Goal: Task Accomplishment & Management: Use online tool/utility

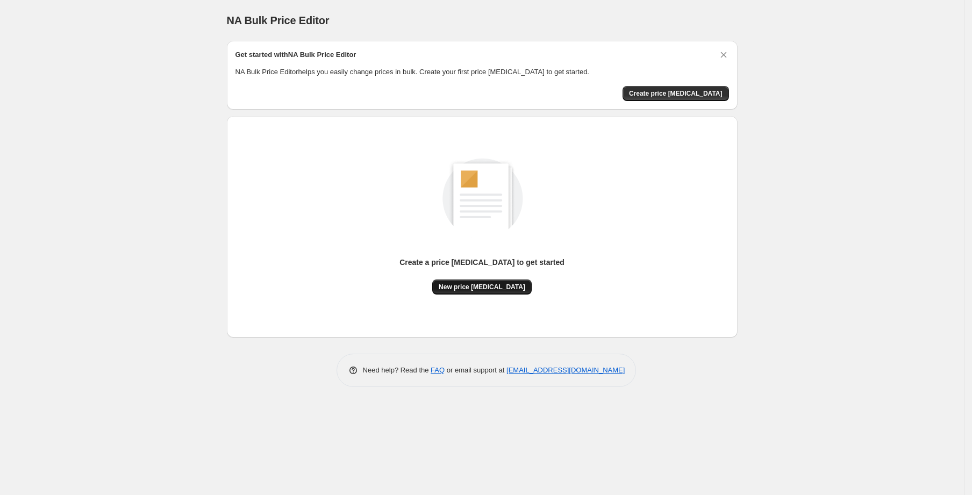
click at [509, 282] on button "New price change job" at bounding box center [481, 287] width 99 height 15
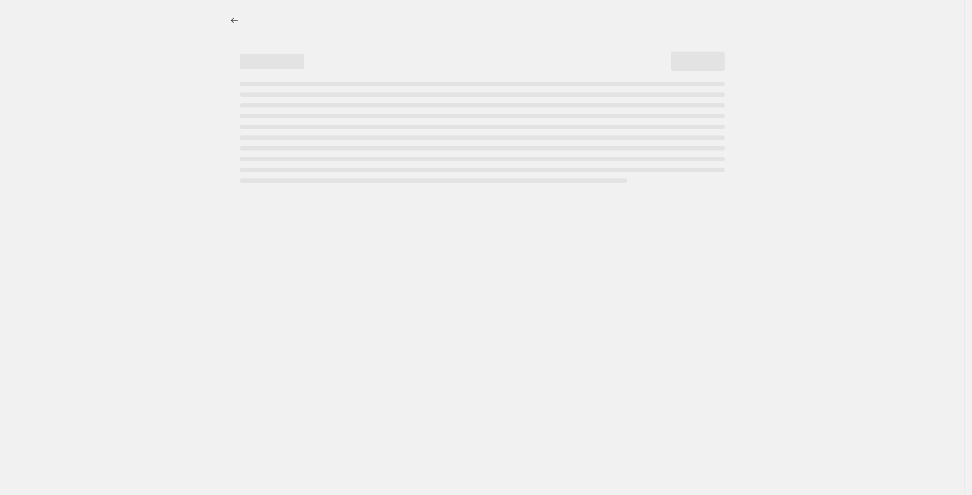
select select "percentage"
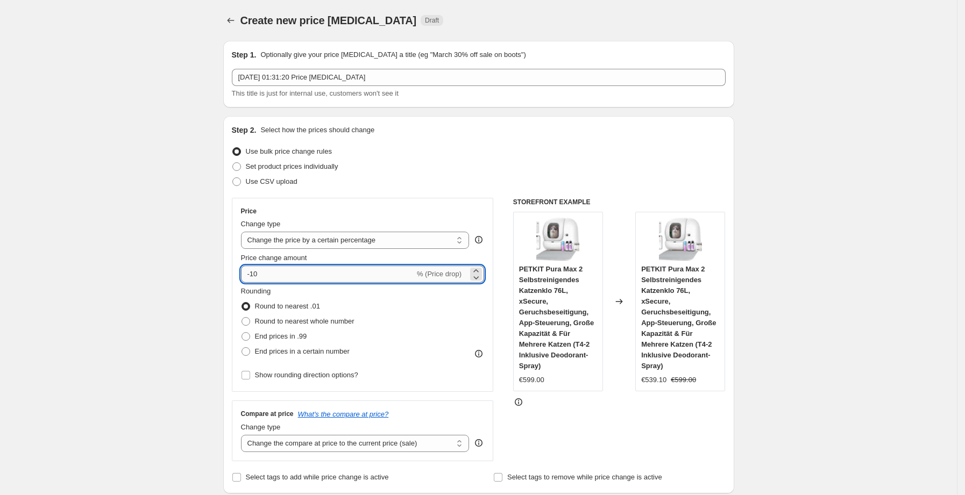
click at [323, 279] on input "-10" at bounding box center [328, 274] width 174 height 17
type input "-1"
type input "-25"
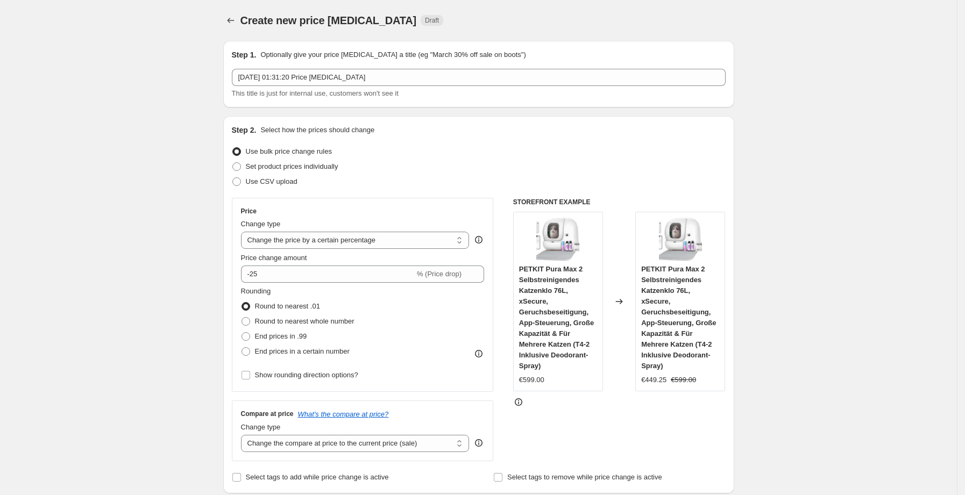
click at [422, 209] on div "Price" at bounding box center [363, 211] width 244 height 9
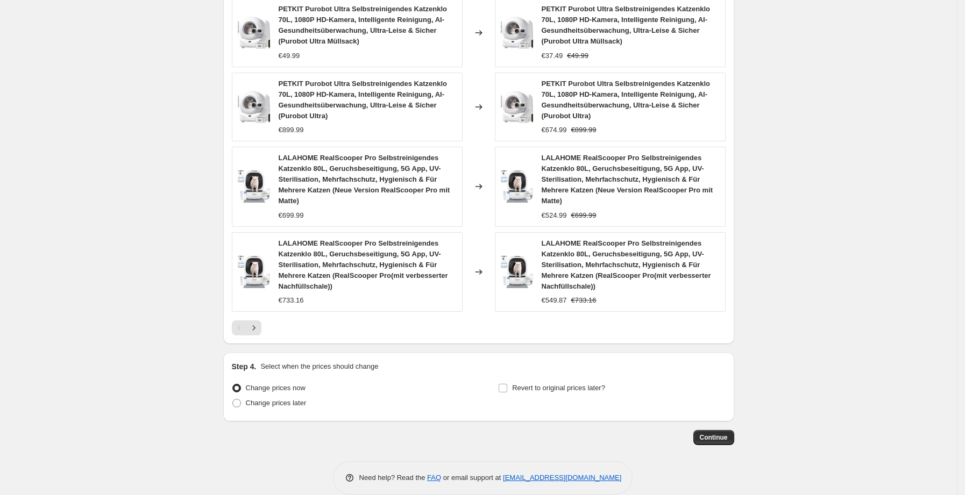
scroll to position [726, 0]
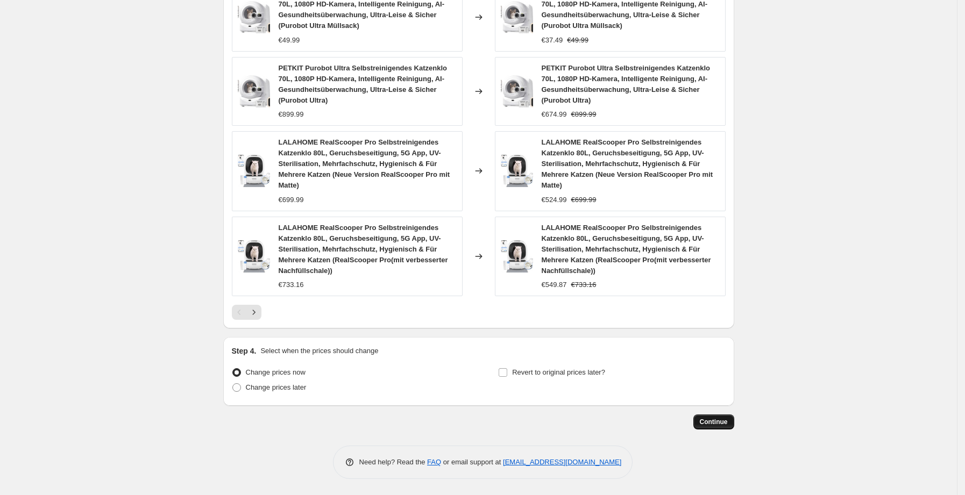
click at [728, 418] on span "Continue" at bounding box center [714, 422] width 28 height 9
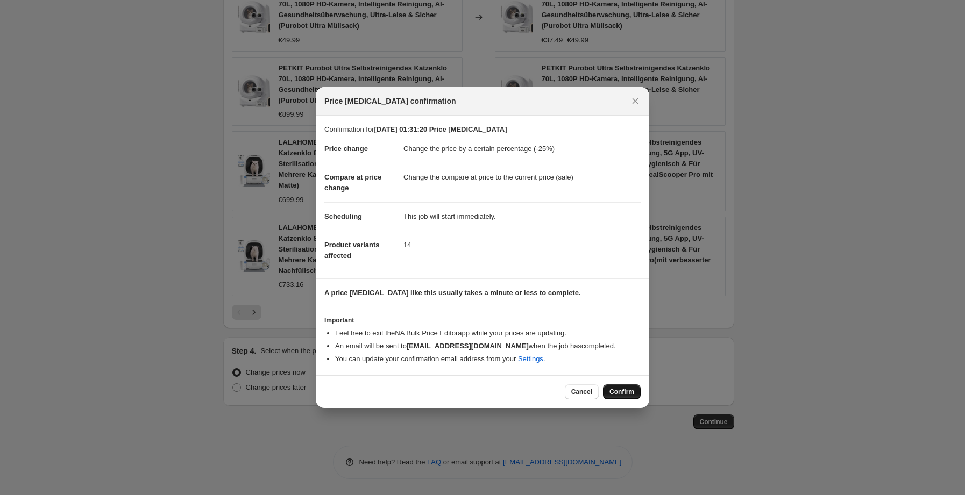
click at [626, 392] on span "Confirm" at bounding box center [621, 392] width 25 height 9
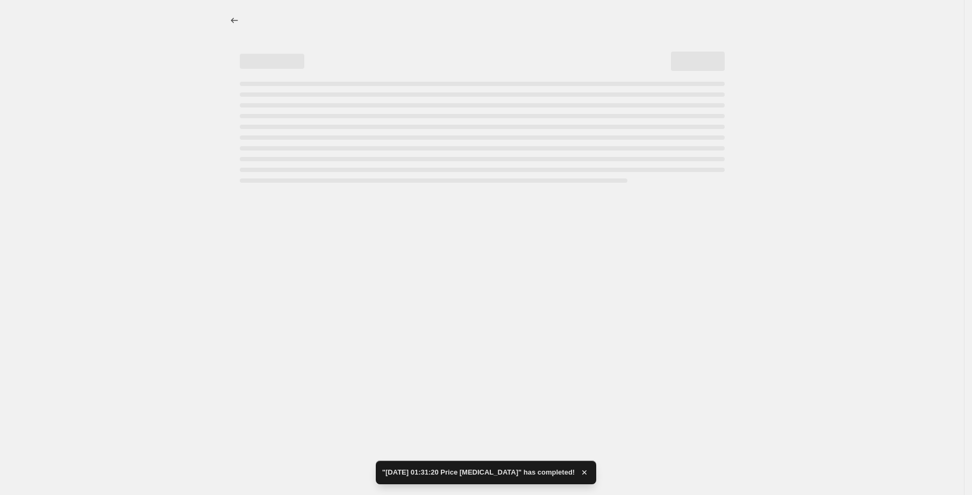
select select "percentage"
